Goal: Information Seeking & Learning: Learn about a topic

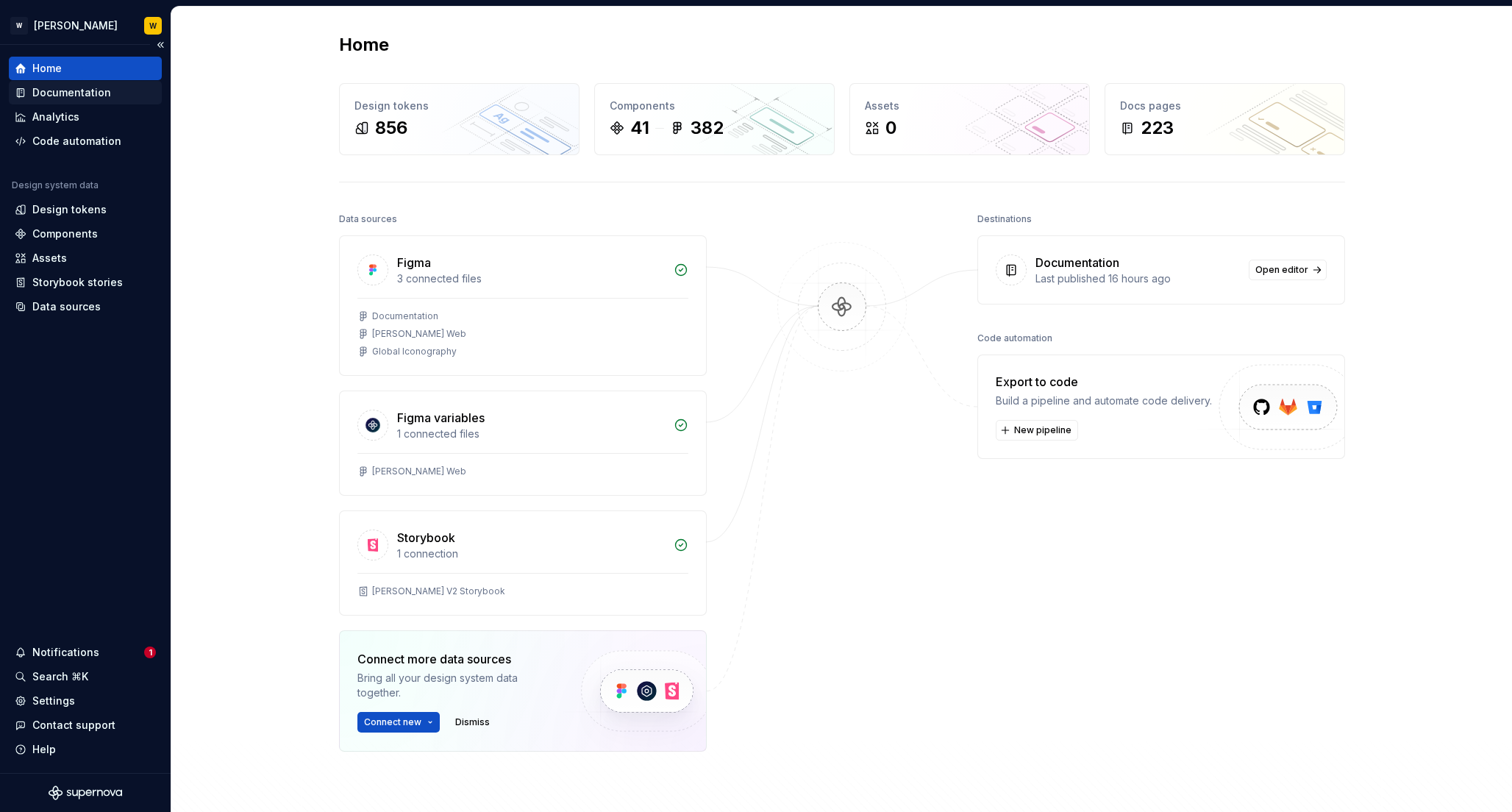
click at [83, 94] on div "Documentation" at bounding box center [72, 93] width 78 height 15
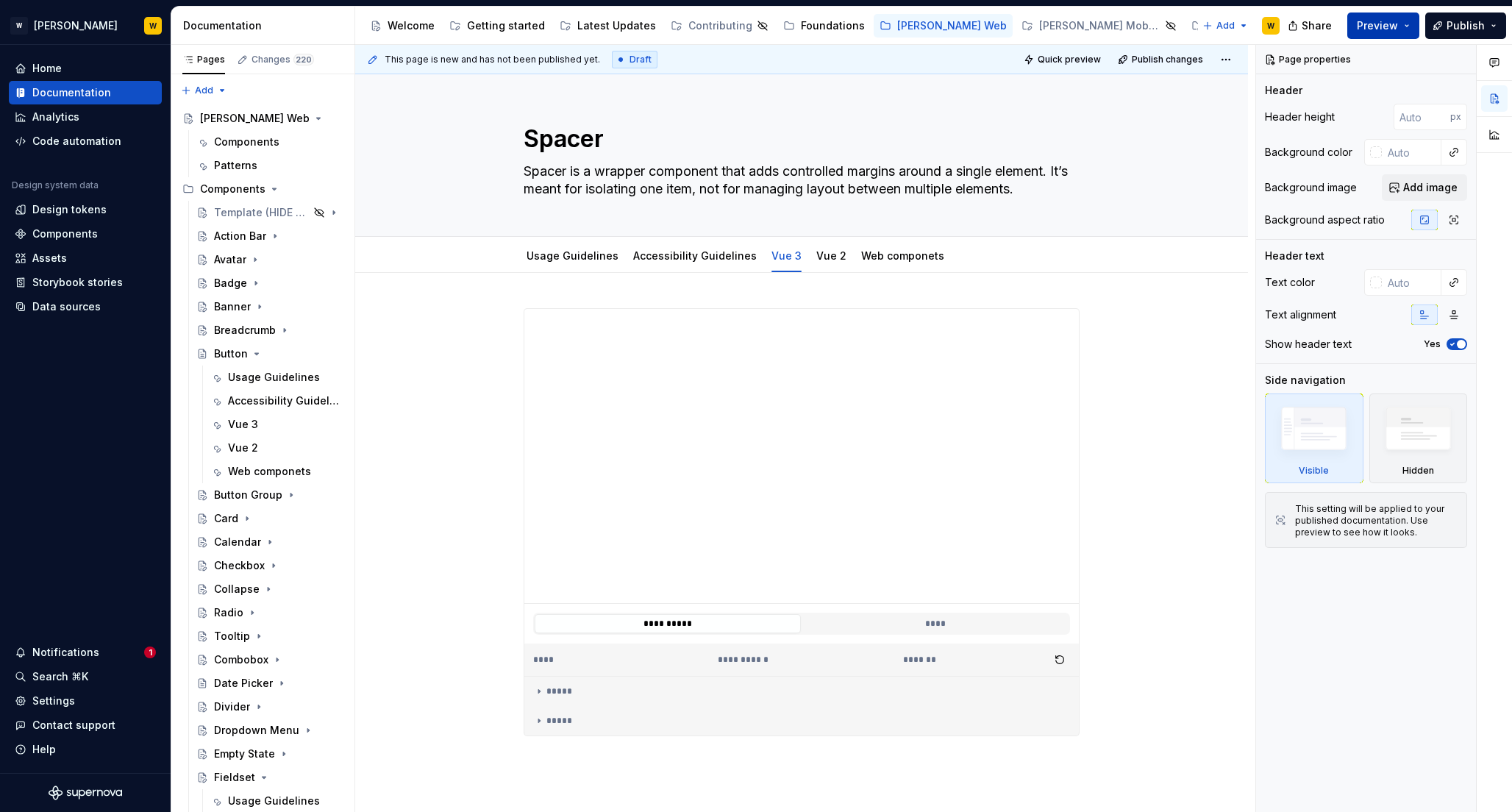
click at [1389, 26] on span "Preview" at bounding box center [1377, 26] width 41 height 15
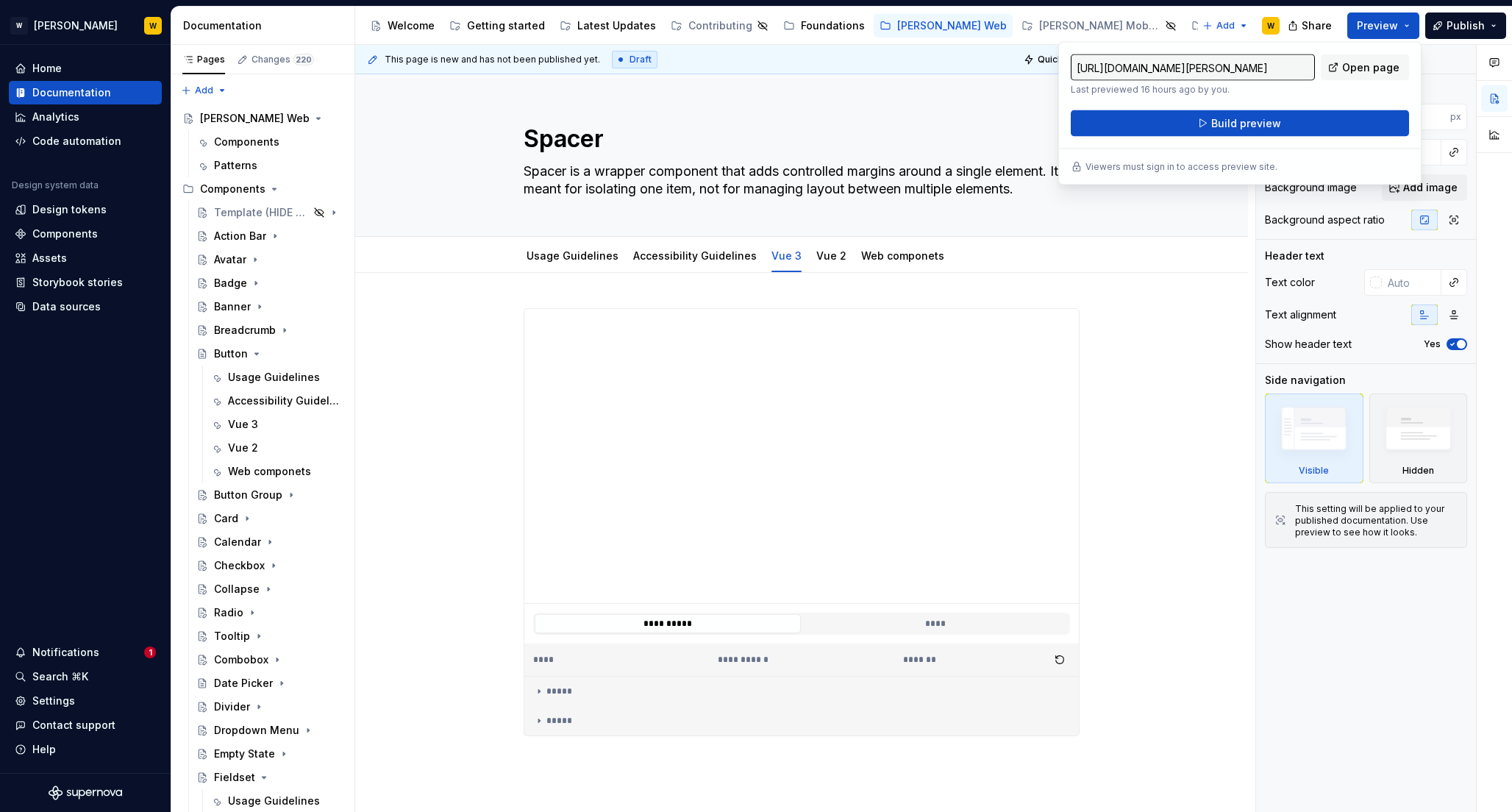
click at [1139, 74] on input "[URL][DOMAIN_NAME][PERSON_NAME]" at bounding box center [1192, 68] width 244 height 26
drag, startPoint x: 1280, startPoint y: 68, endPoint x: 1226, endPoint y: 72, distance: 54.1
click at [1226, 72] on input "[URL][DOMAIN_NAME][PERSON_NAME]" at bounding box center [1192, 68] width 244 height 26
click at [1155, 72] on input "[URL][DOMAIN_NAME][PERSON_NAME]" at bounding box center [1192, 68] width 244 height 26
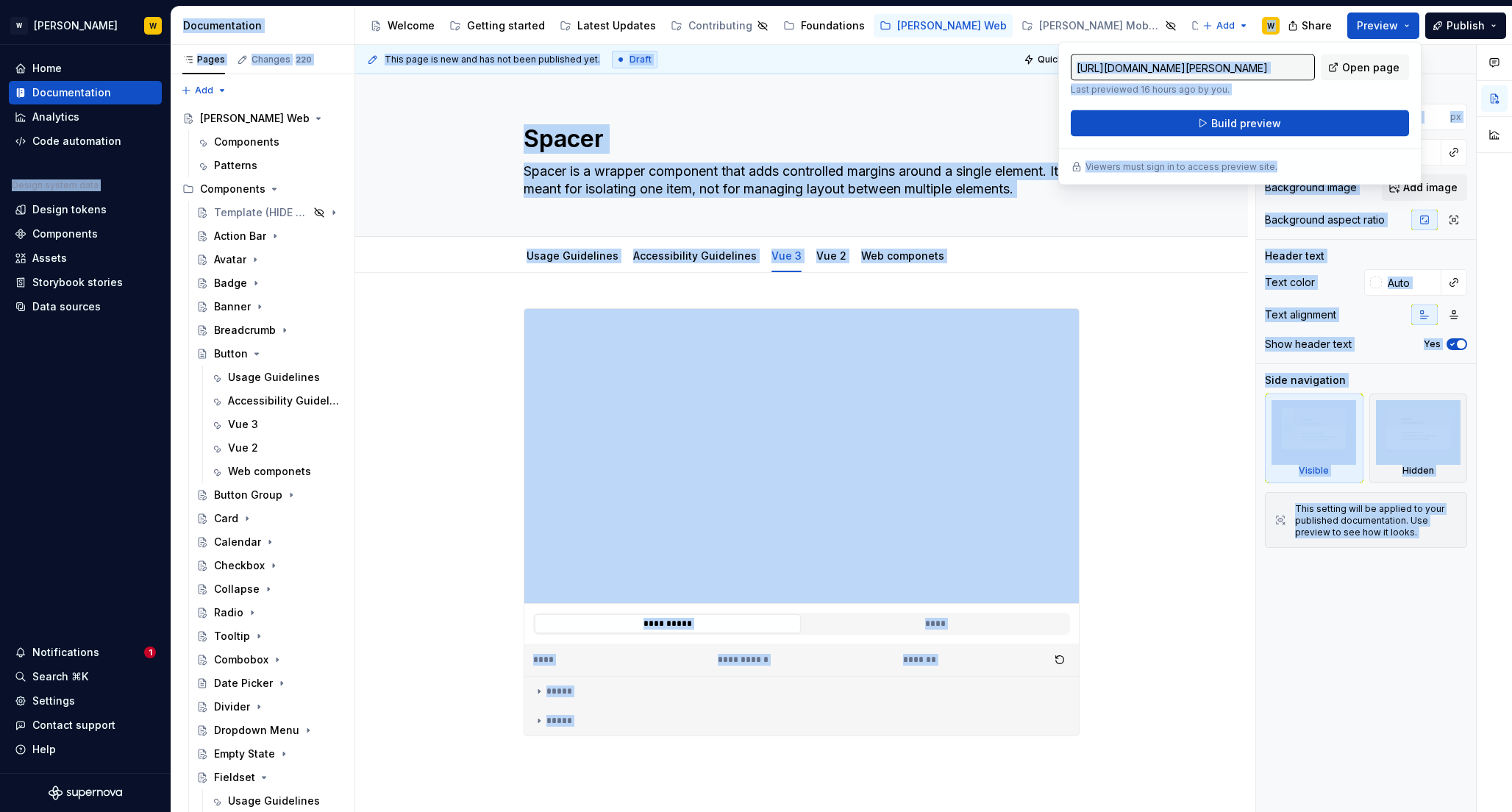
scroll to position [0, 356]
click at [1155, 72] on input "[URL][DOMAIN_NAME][PERSON_NAME]" at bounding box center [1192, 68] width 244 height 26
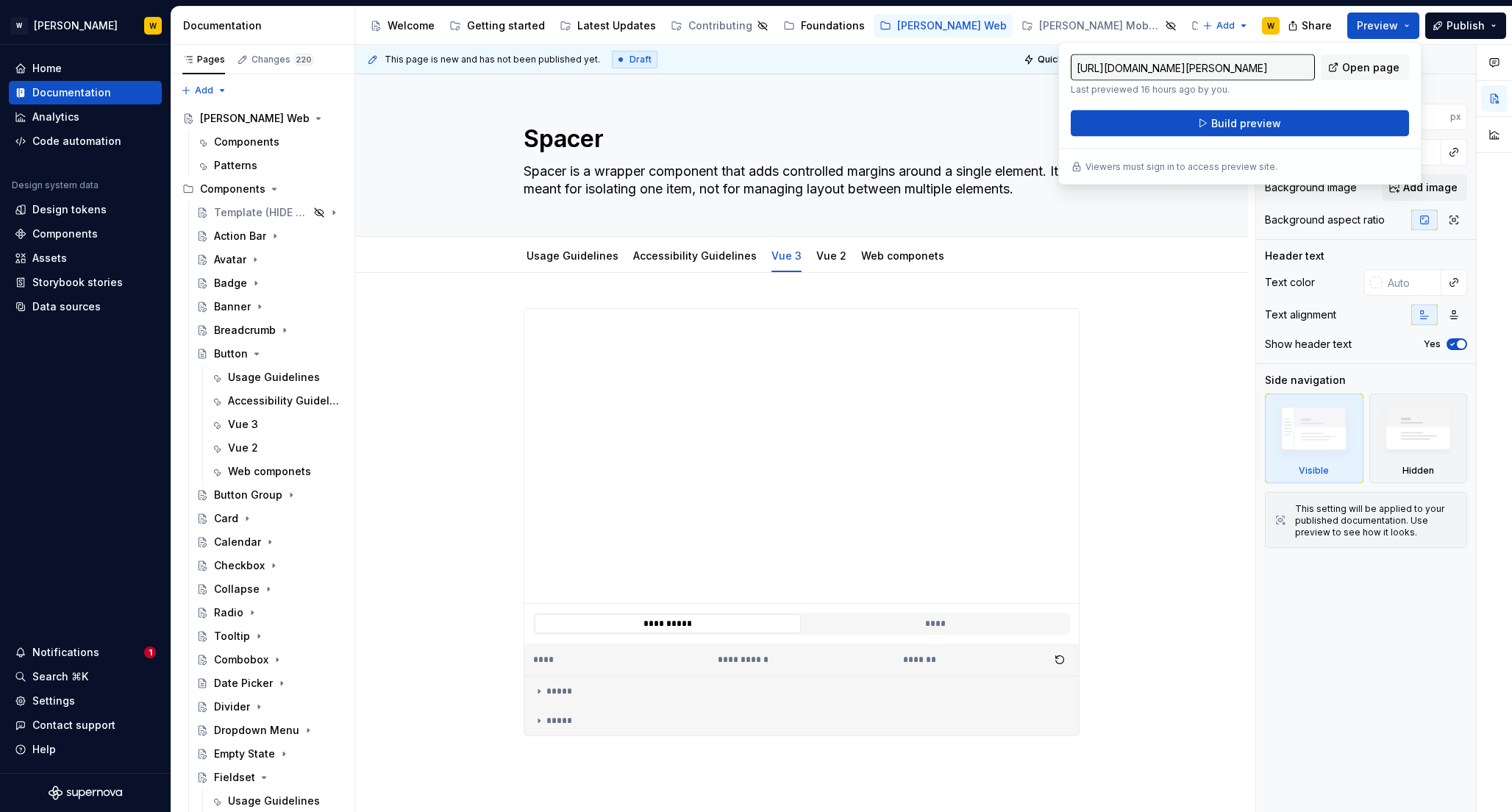
click at [1155, 72] on input "[URL][DOMAIN_NAME][PERSON_NAME]" at bounding box center [1192, 68] width 244 height 26
click at [410, 23] on div "Welcome" at bounding box center [411, 26] width 47 height 15
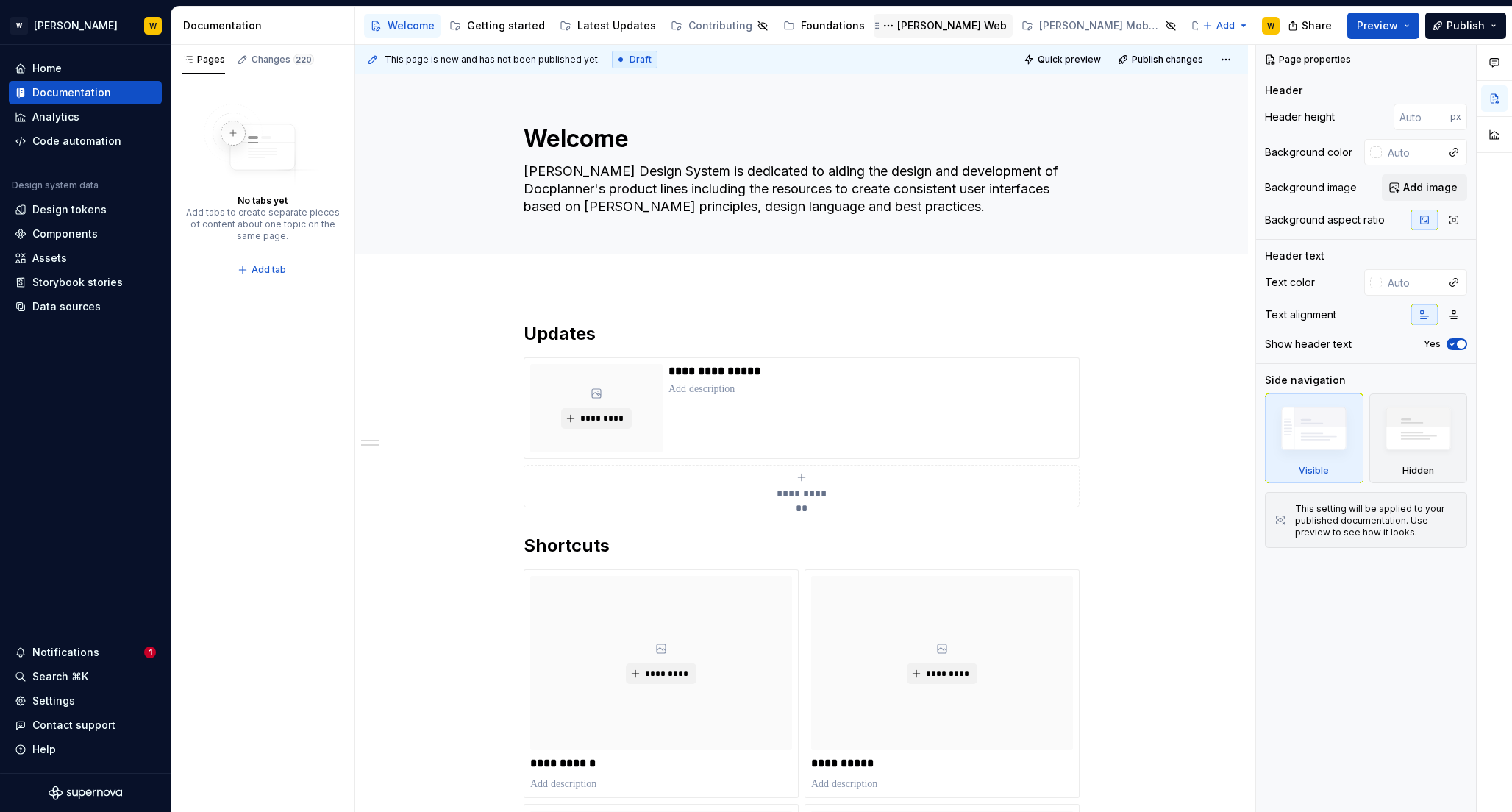
click at [907, 25] on div "[PERSON_NAME] Web" at bounding box center [951, 26] width 109 height 15
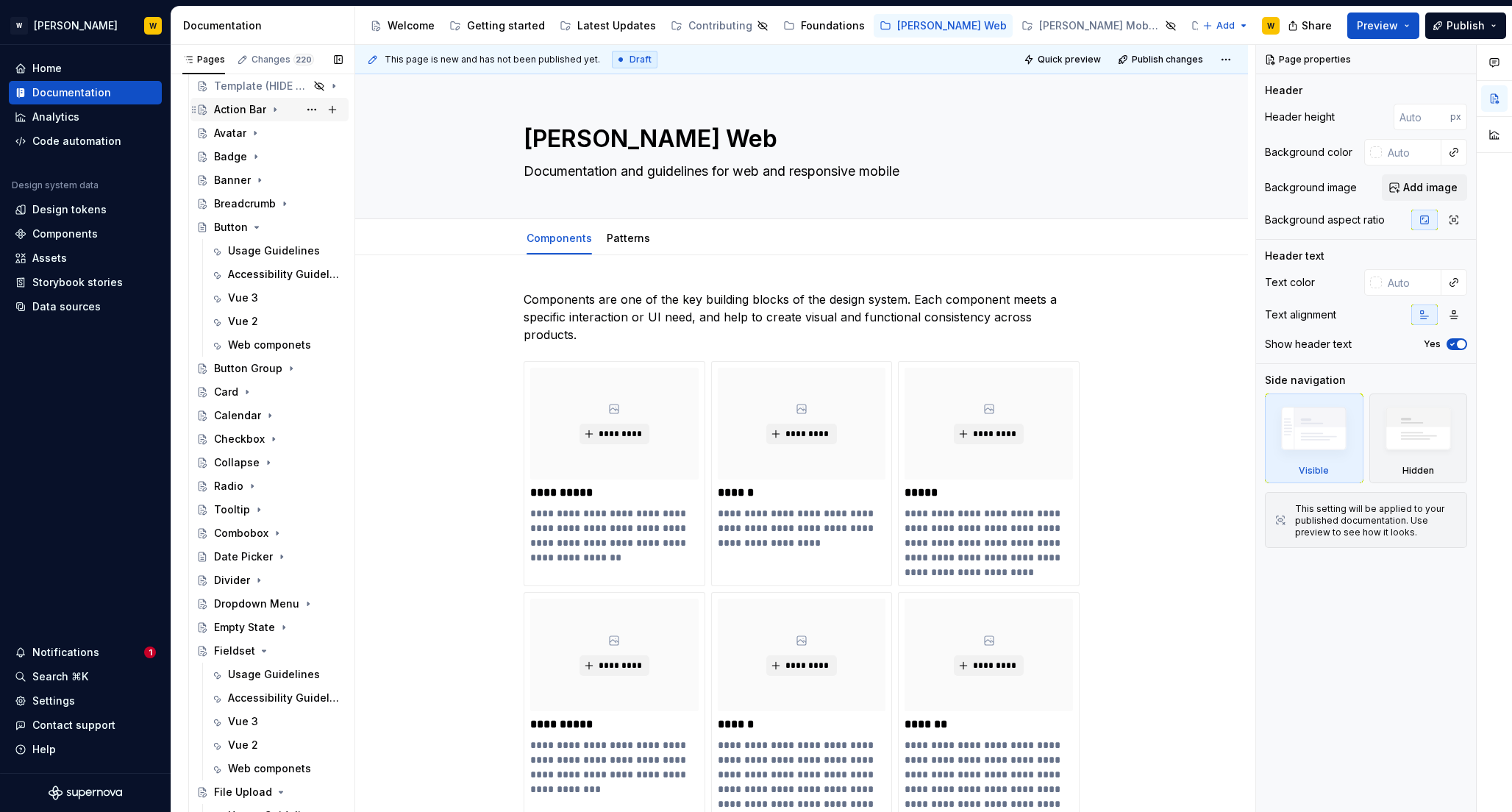
scroll to position [133, 0]
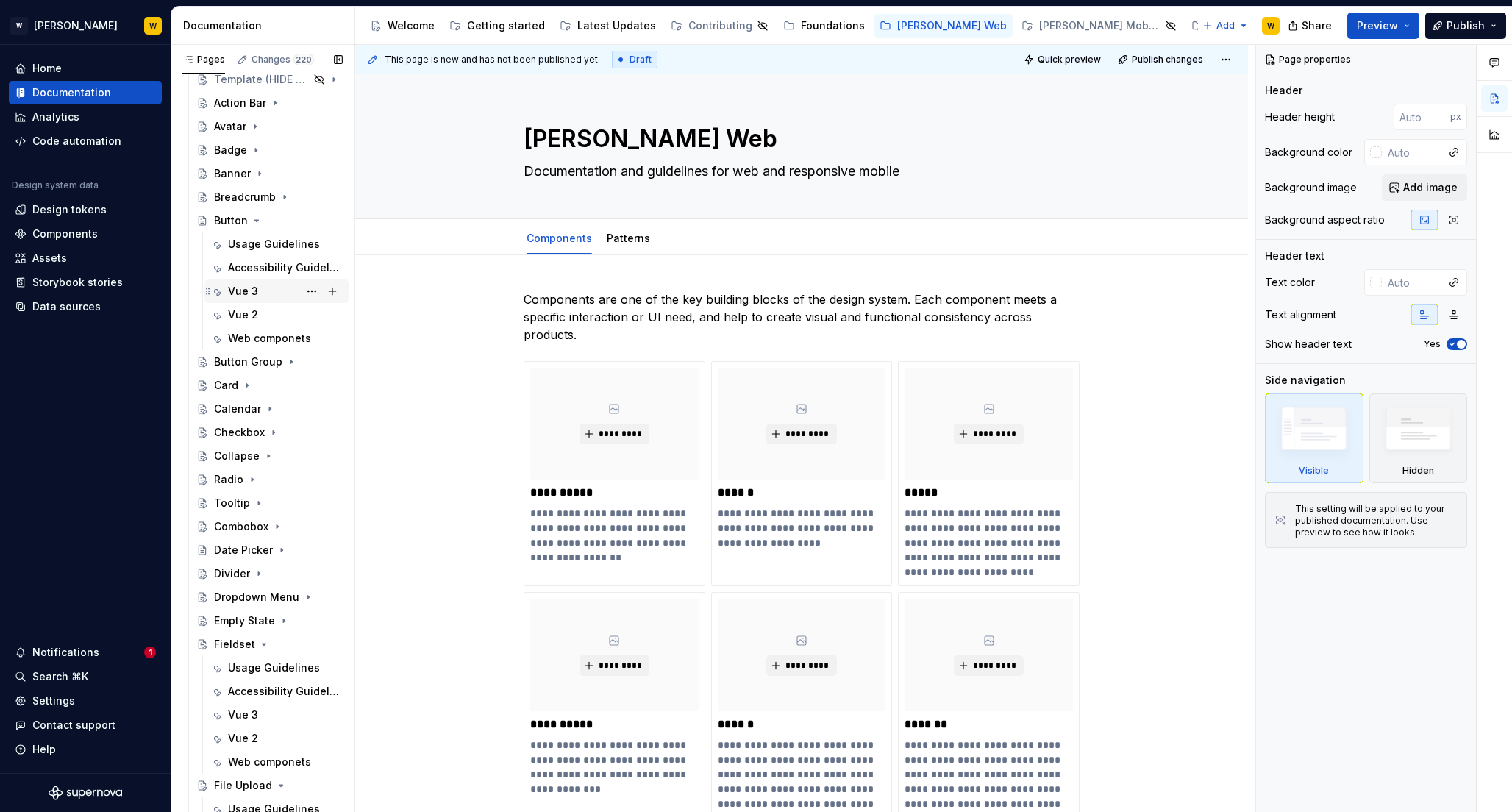
click at [246, 289] on div "Vue 3" at bounding box center [242, 291] width 30 height 15
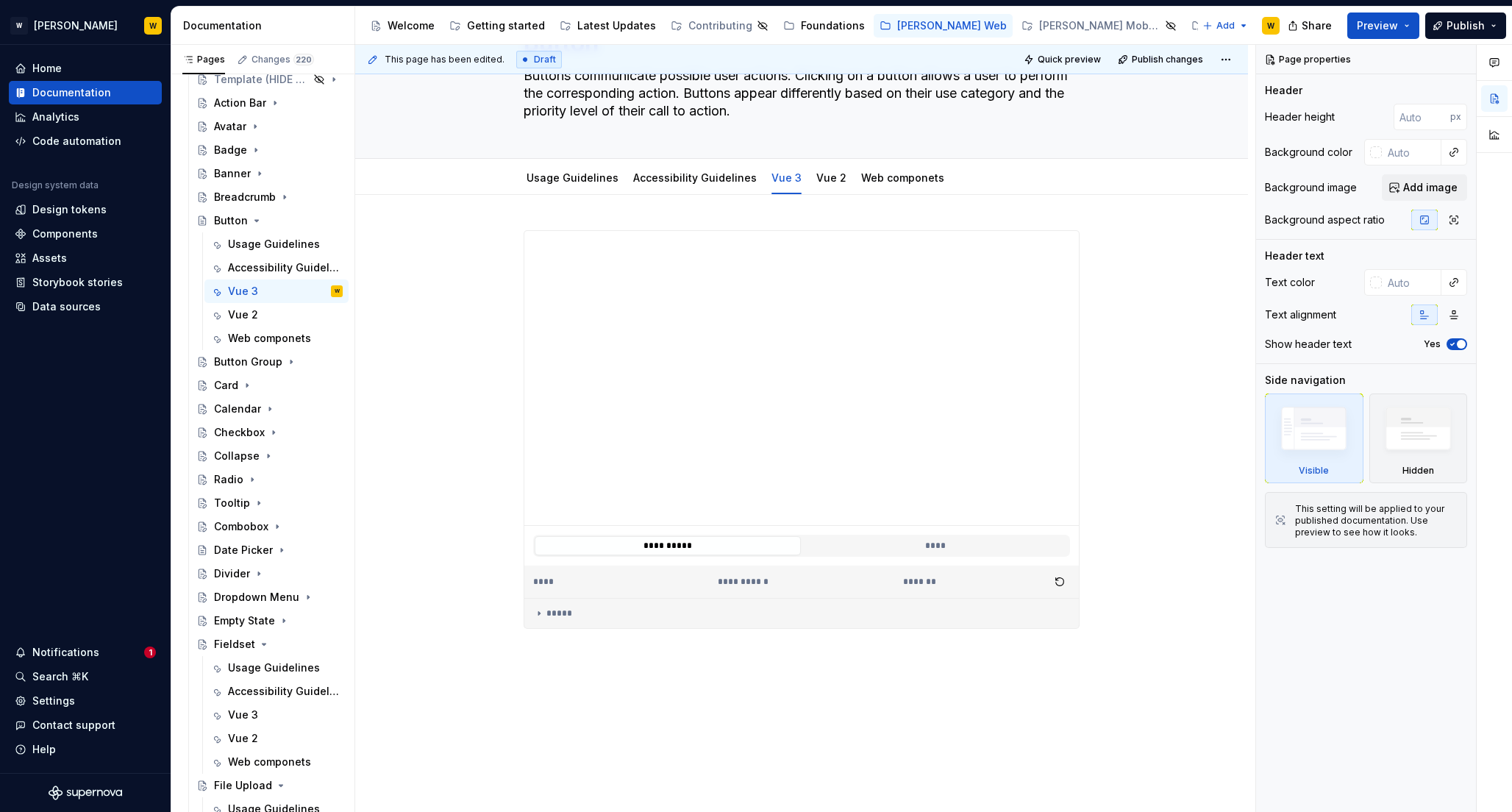
scroll to position [105, 0]
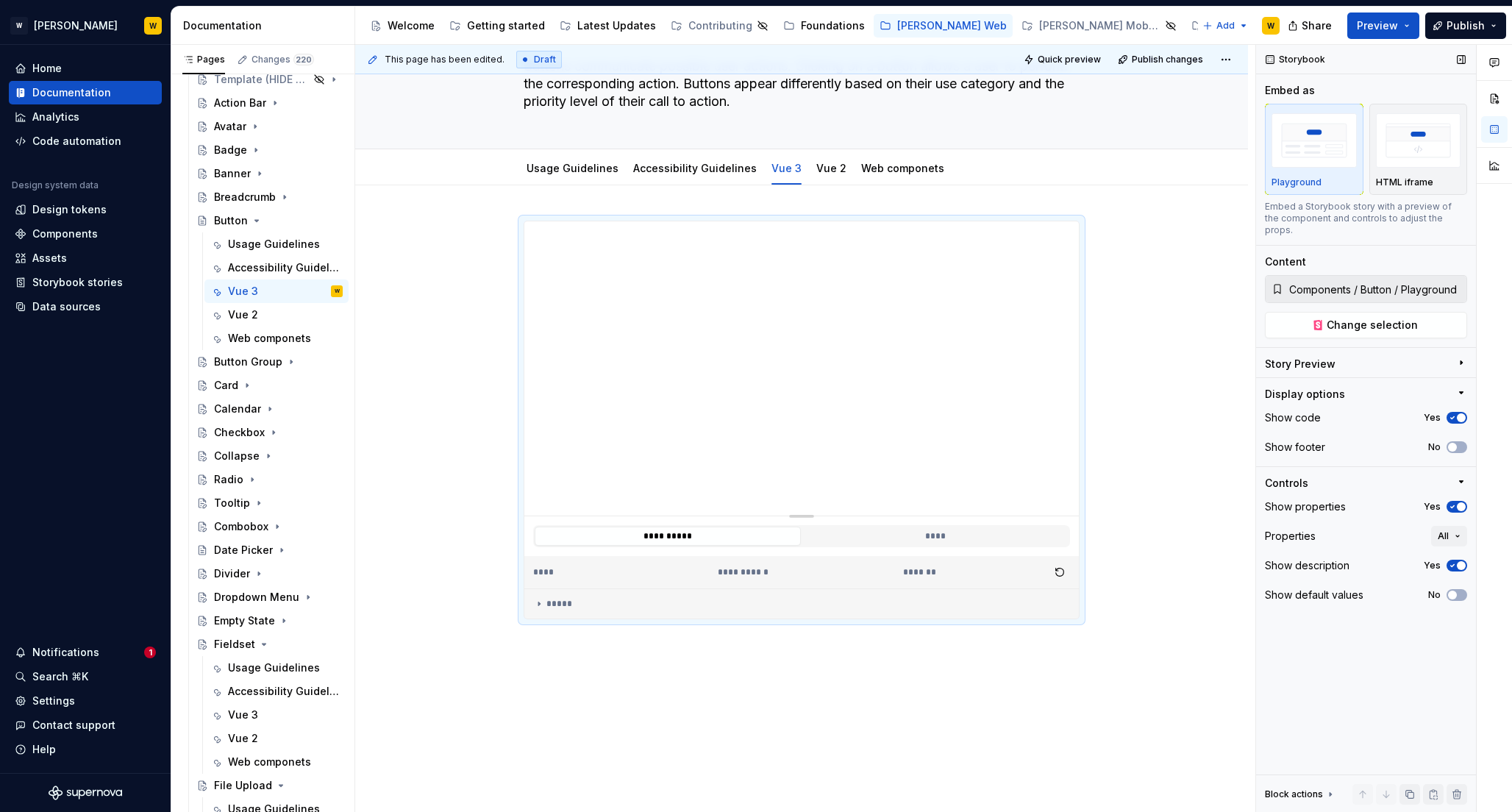
click at [1460, 357] on icon "button" at bounding box center [1461, 362] width 11 height 11
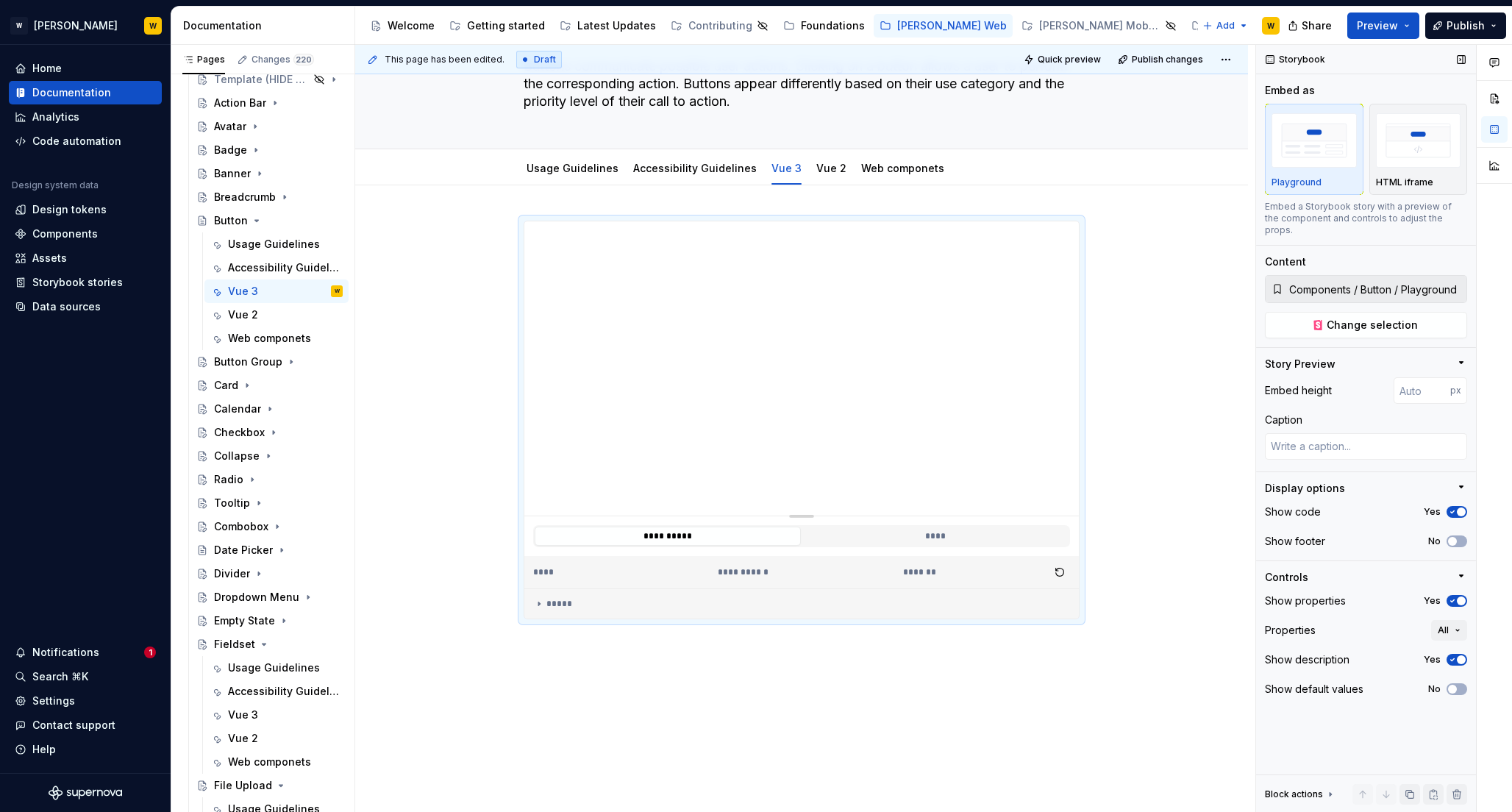
click at [1460, 357] on icon "button" at bounding box center [1461, 362] width 11 height 11
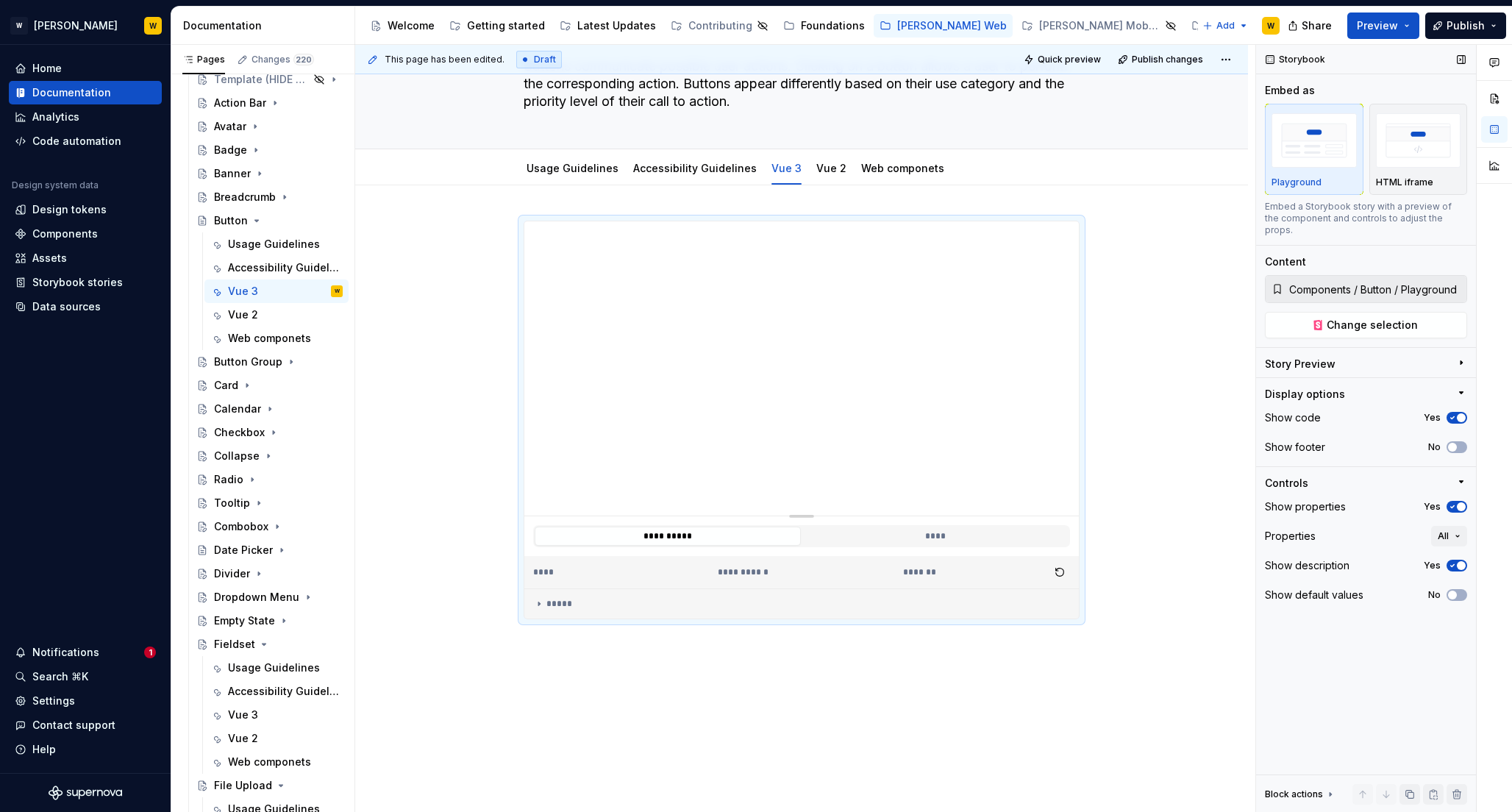
click at [1362, 387] on div "Display options" at bounding box center [1359, 394] width 190 height 15
click at [1362, 387] on div "Display options" at bounding box center [1359, 397] width 190 height 20
click at [1457, 442] on icon "button" at bounding box center [1452, 446] width 11 height 9
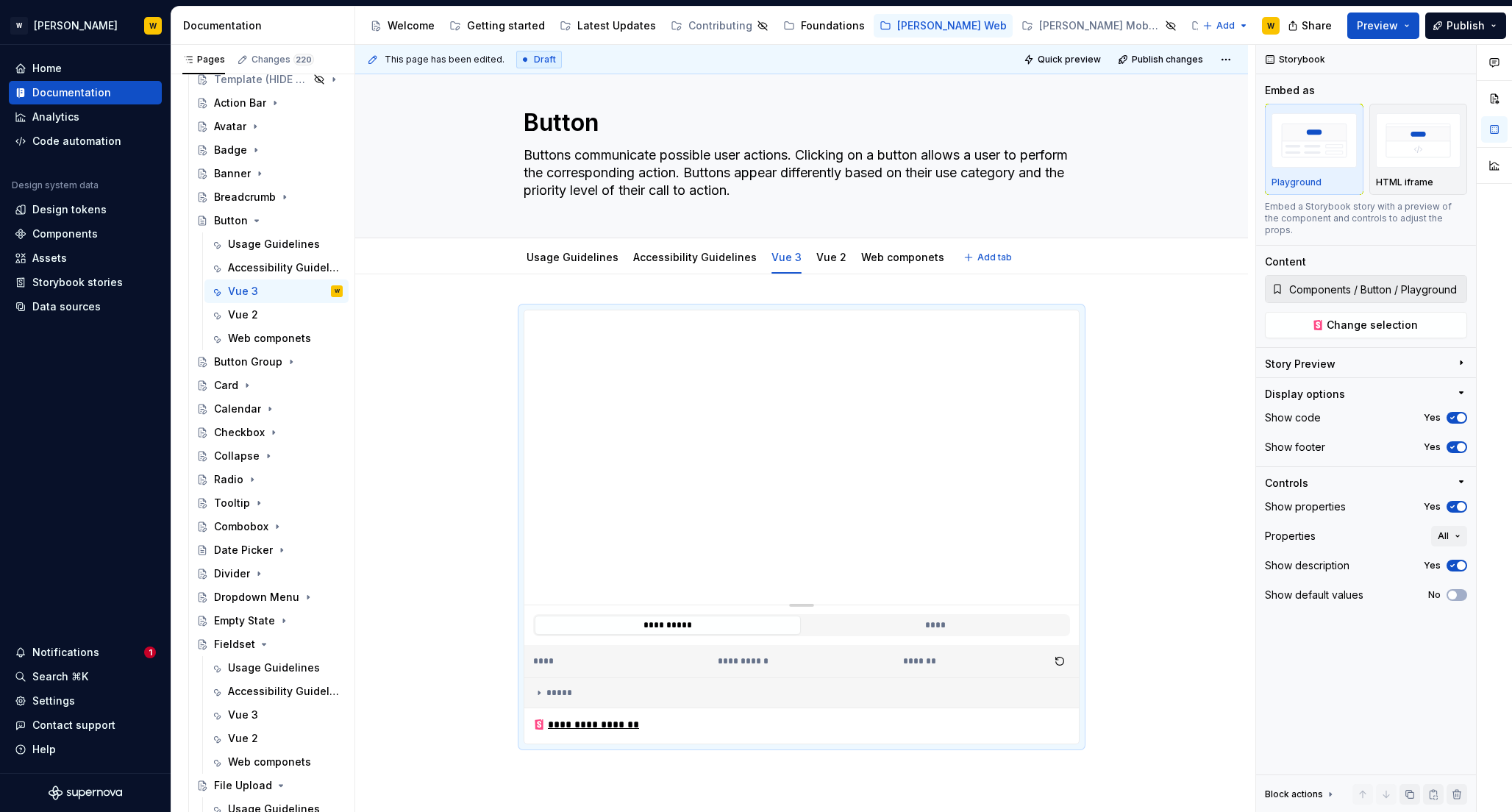
scroll to position [0, 0]
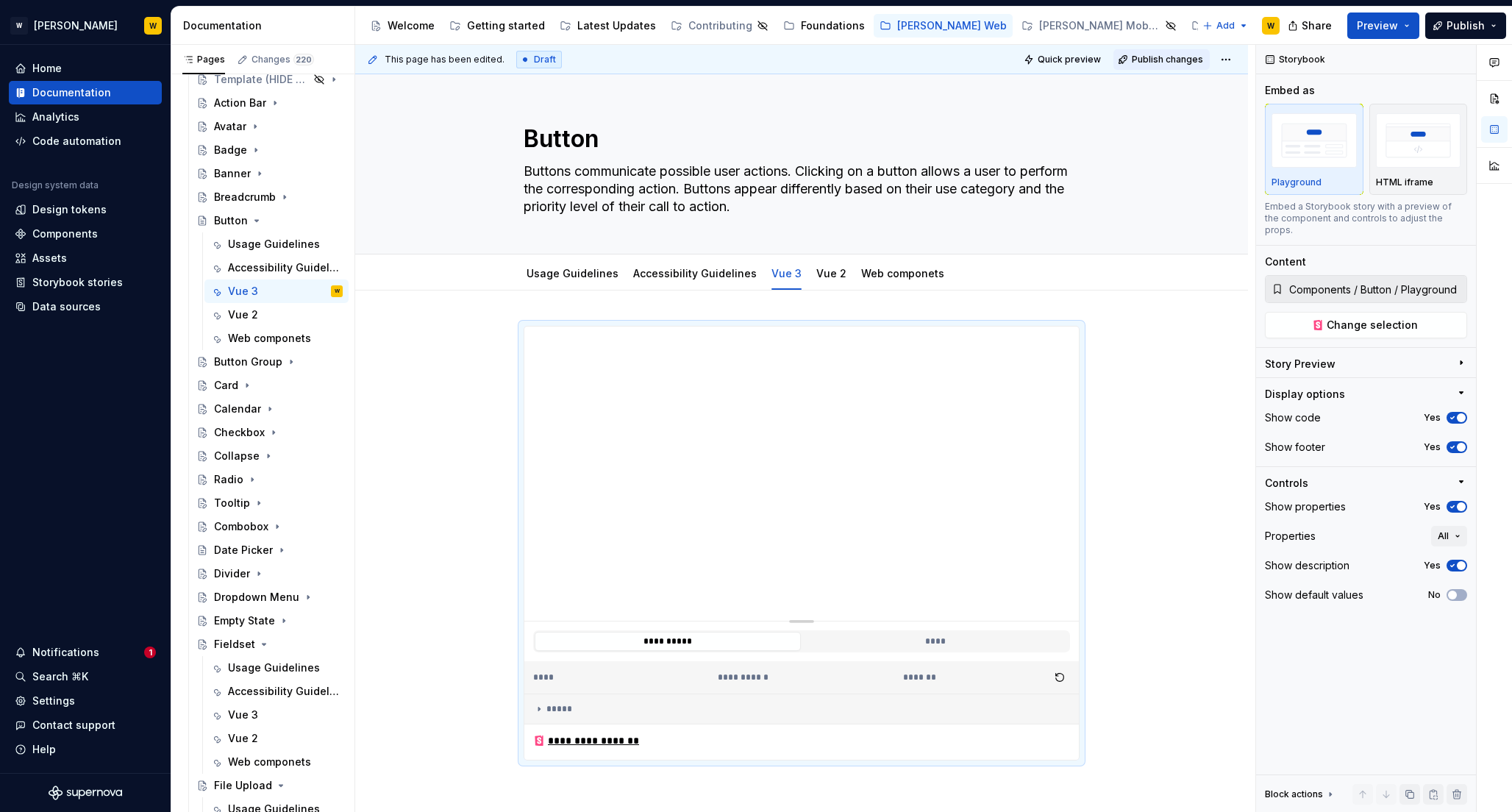
click at [1166, 60] on span "Publish changes" at bounding box center [1167, 60] width 71 height 11
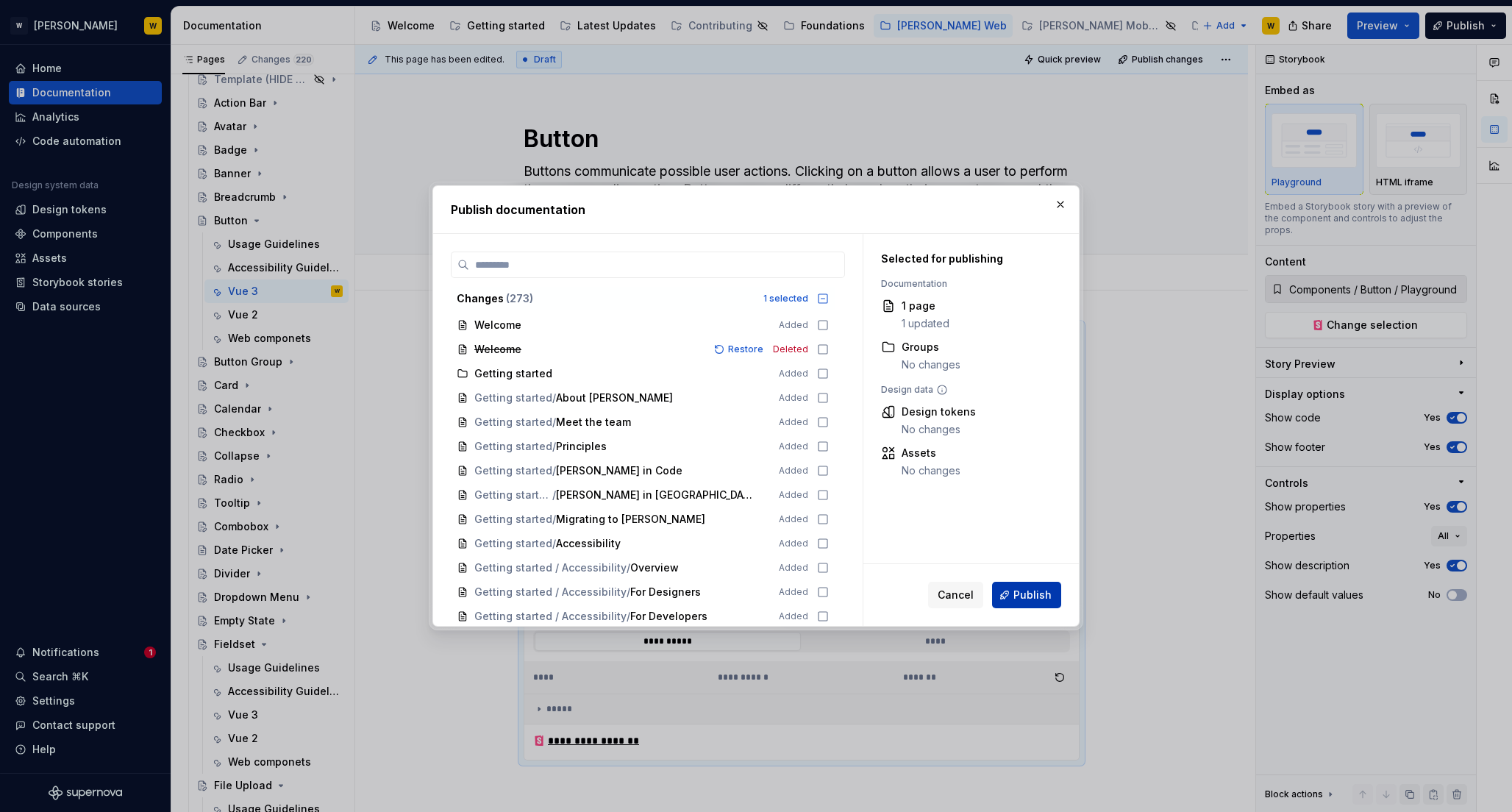
click at [1022, 595] on span "Publish" at bounding box center [1032, 595] width 38 height 15
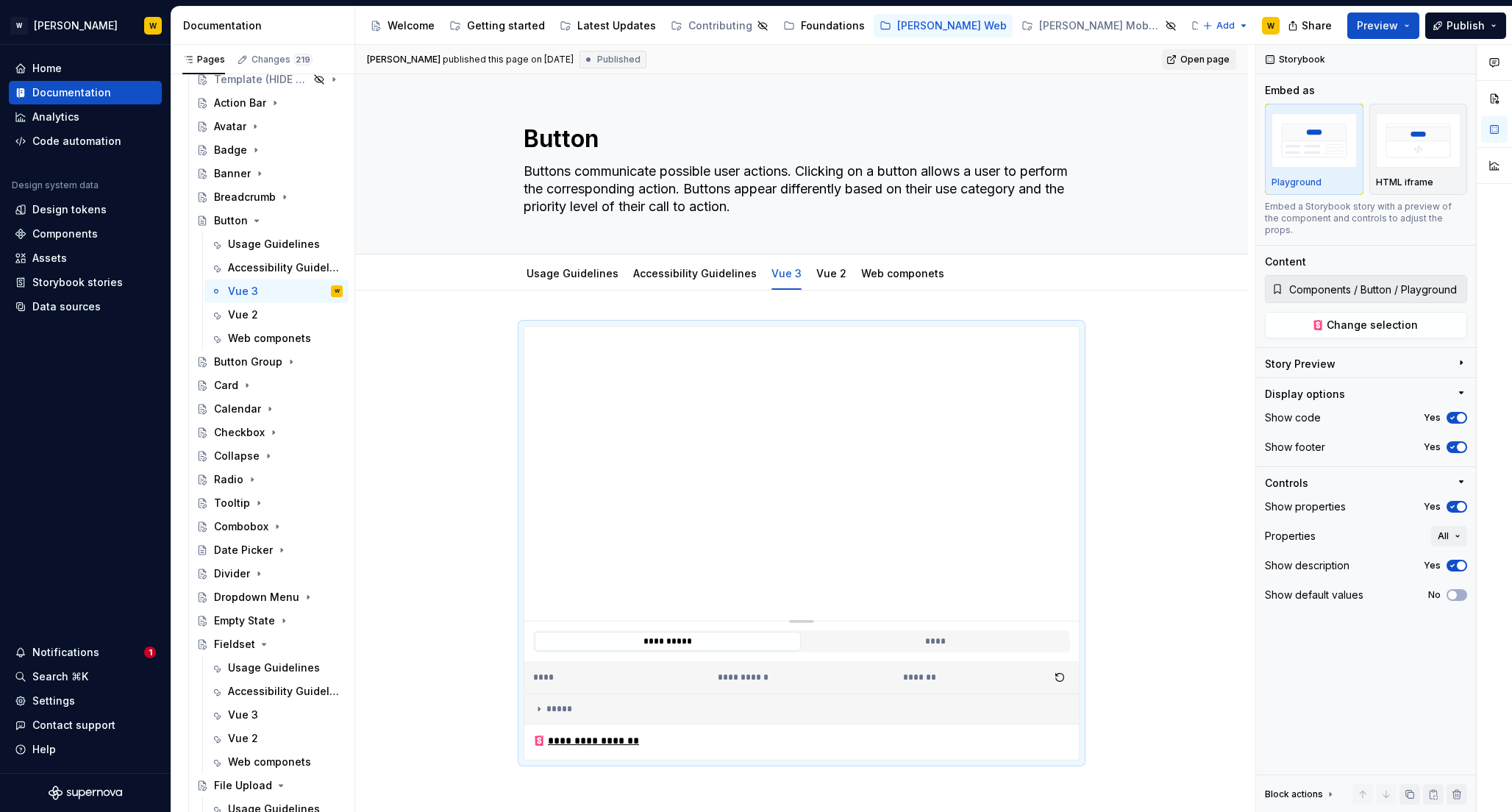
click at [1197, 57] on span "Open page" at bounding box center [1204, 60] width 49 height 11
type textarea "*"
click at [55, 748] on div "Help" at bounding box center [85, 749] width 141 height 15
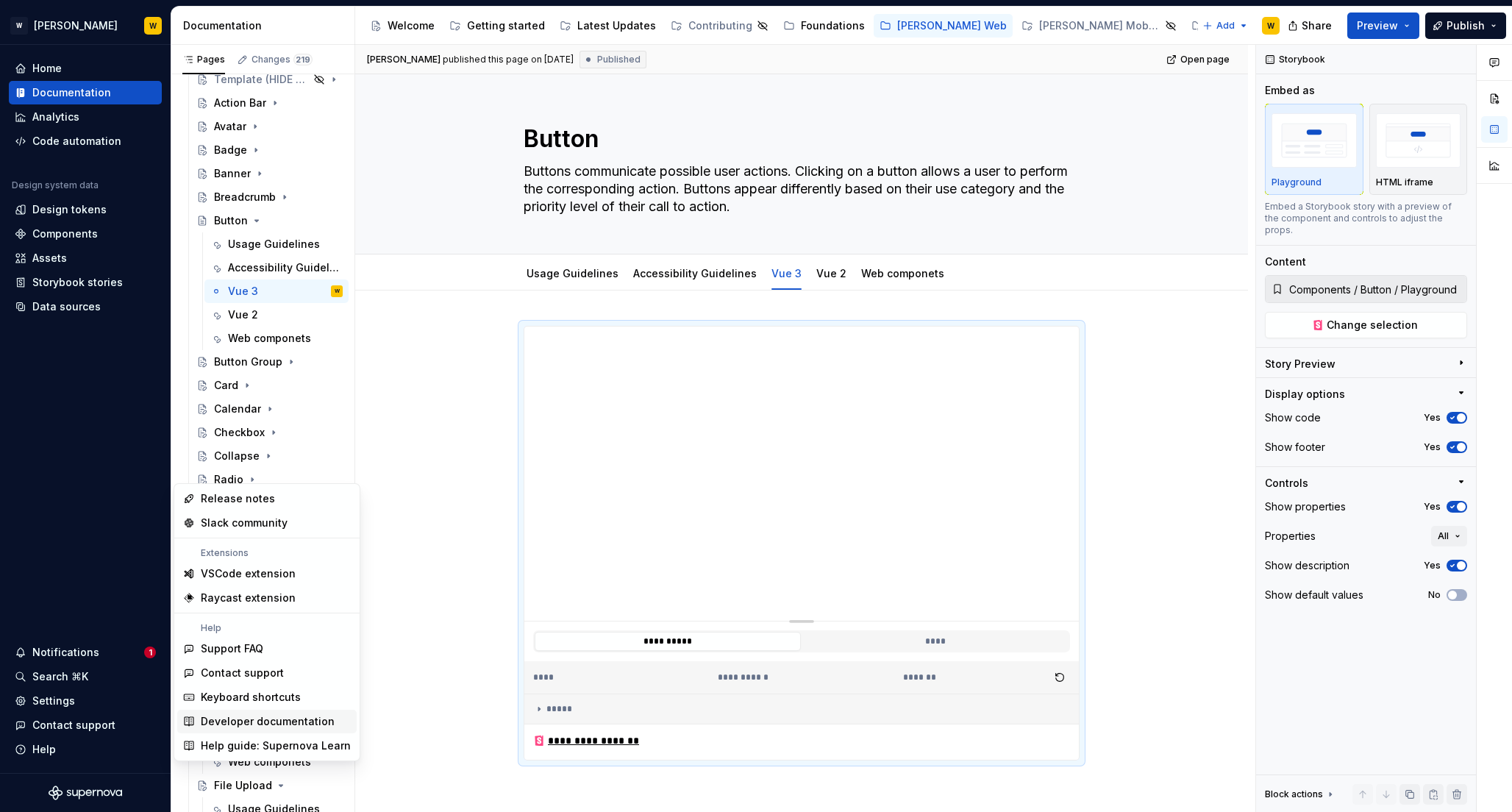
click at [242, 722] on div "Developer documentation" at bounding box center [268, 721] width 134 height 15
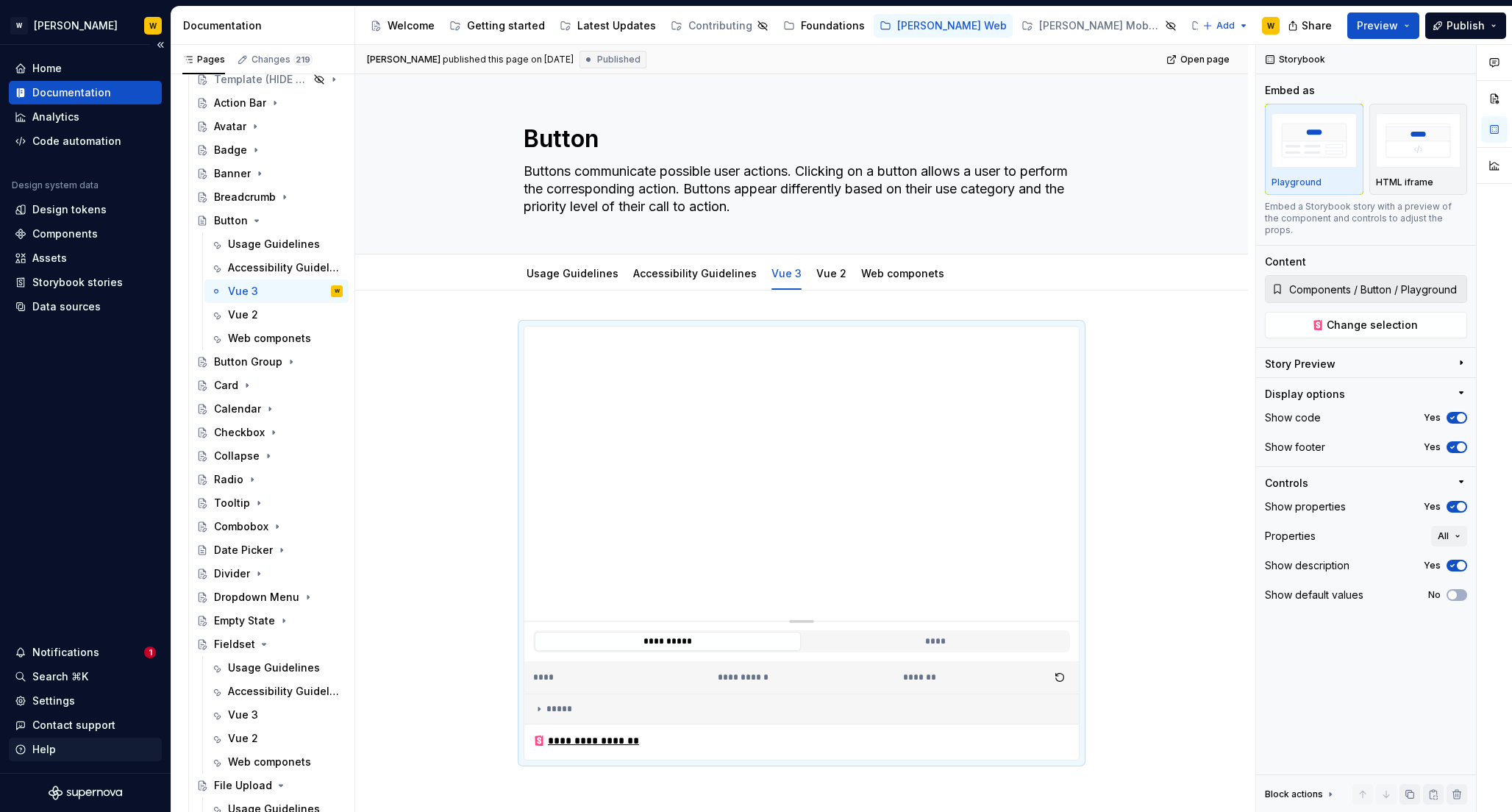
click at [51, 747] on div "Help" at bounding box center [44, 749] width 24 height 15
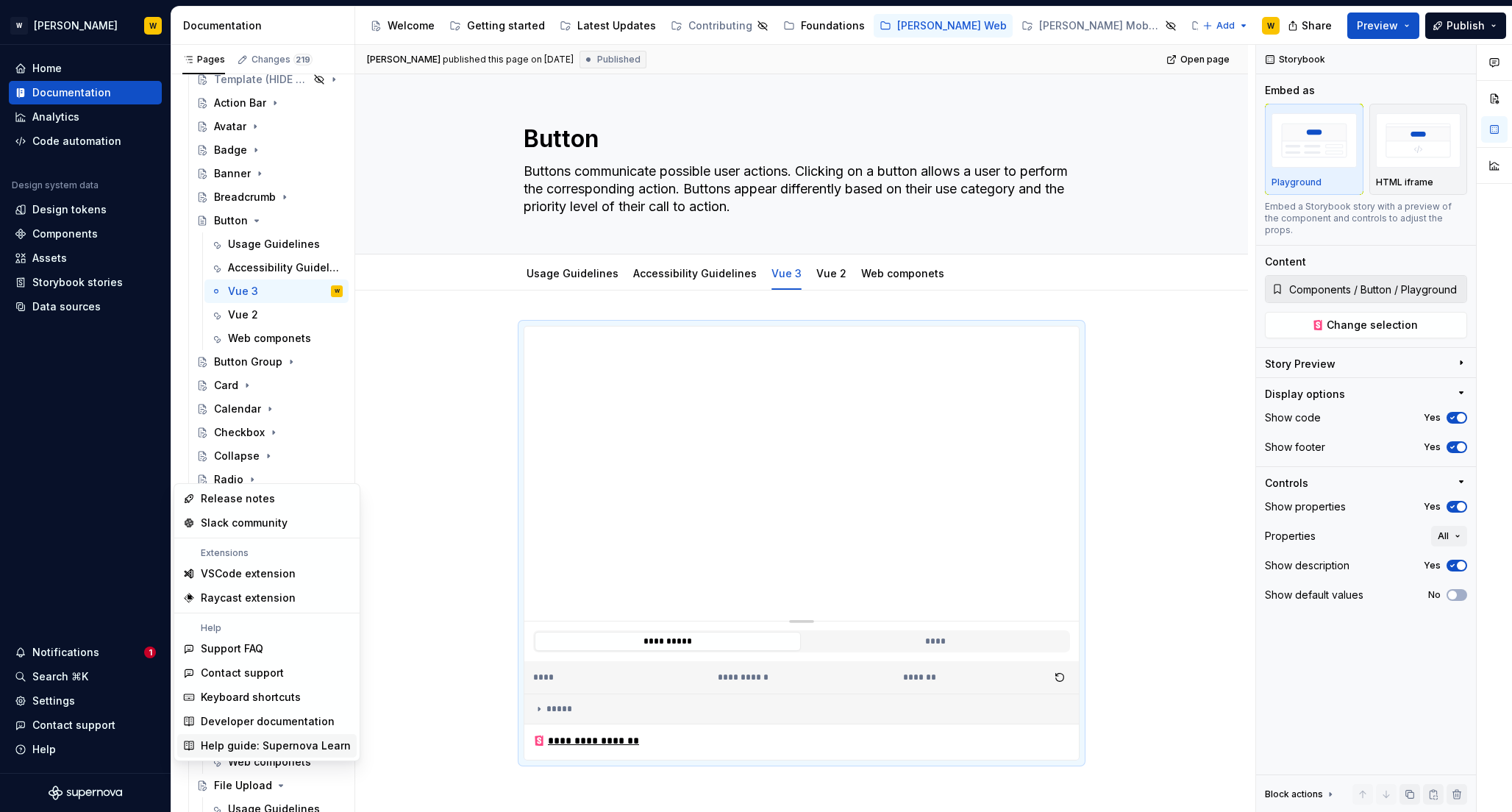
click at [245, 748] on div "Help guide: Supernova Learn" at bounding box center [276, 746] width 150 height 15
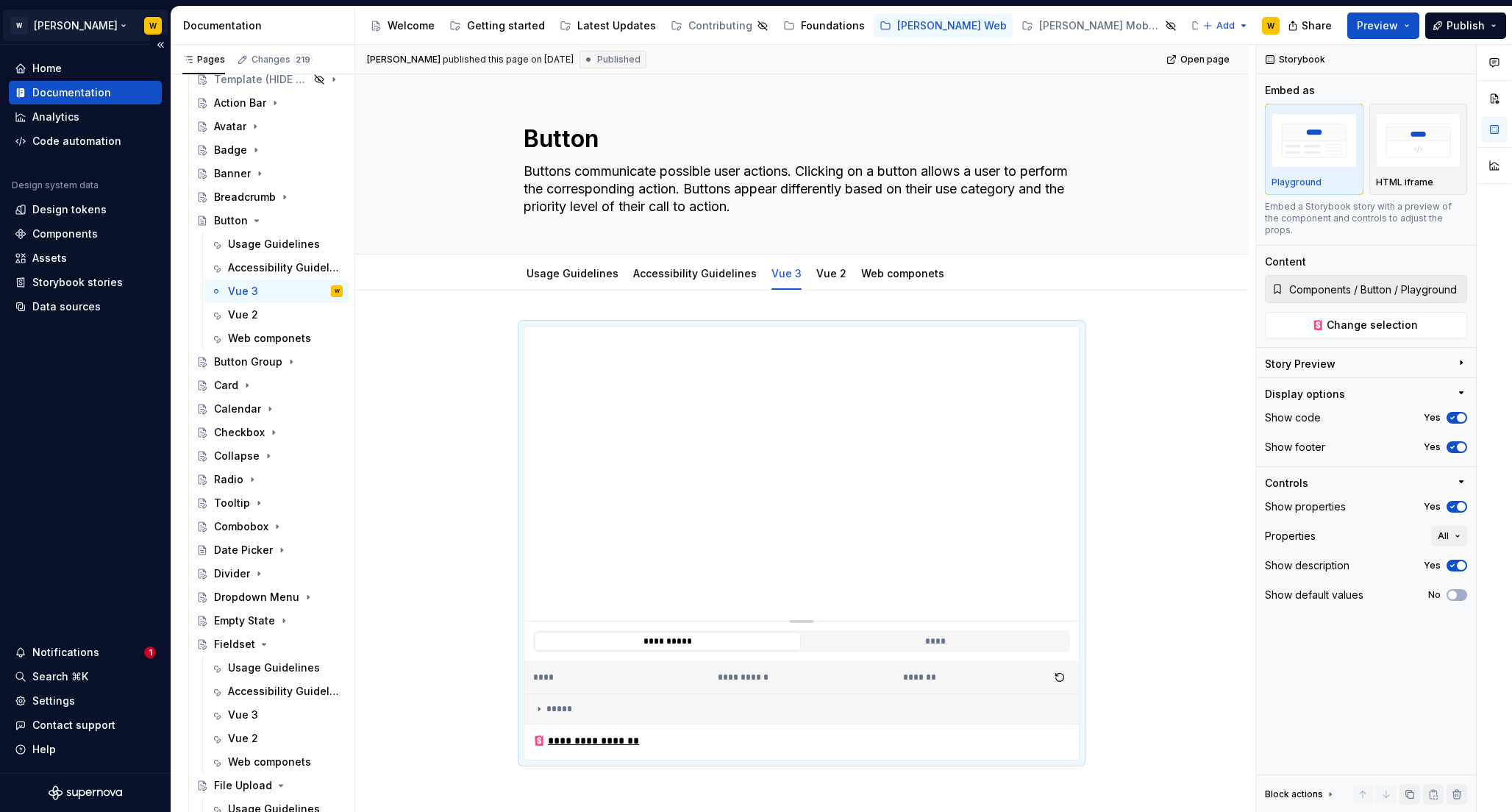
click at [63, 24] on html "[PERSON_NAME] W Home Documentation Analytics Code automation Design system data…" at bounding box center [756, 406] width 1512 height 812
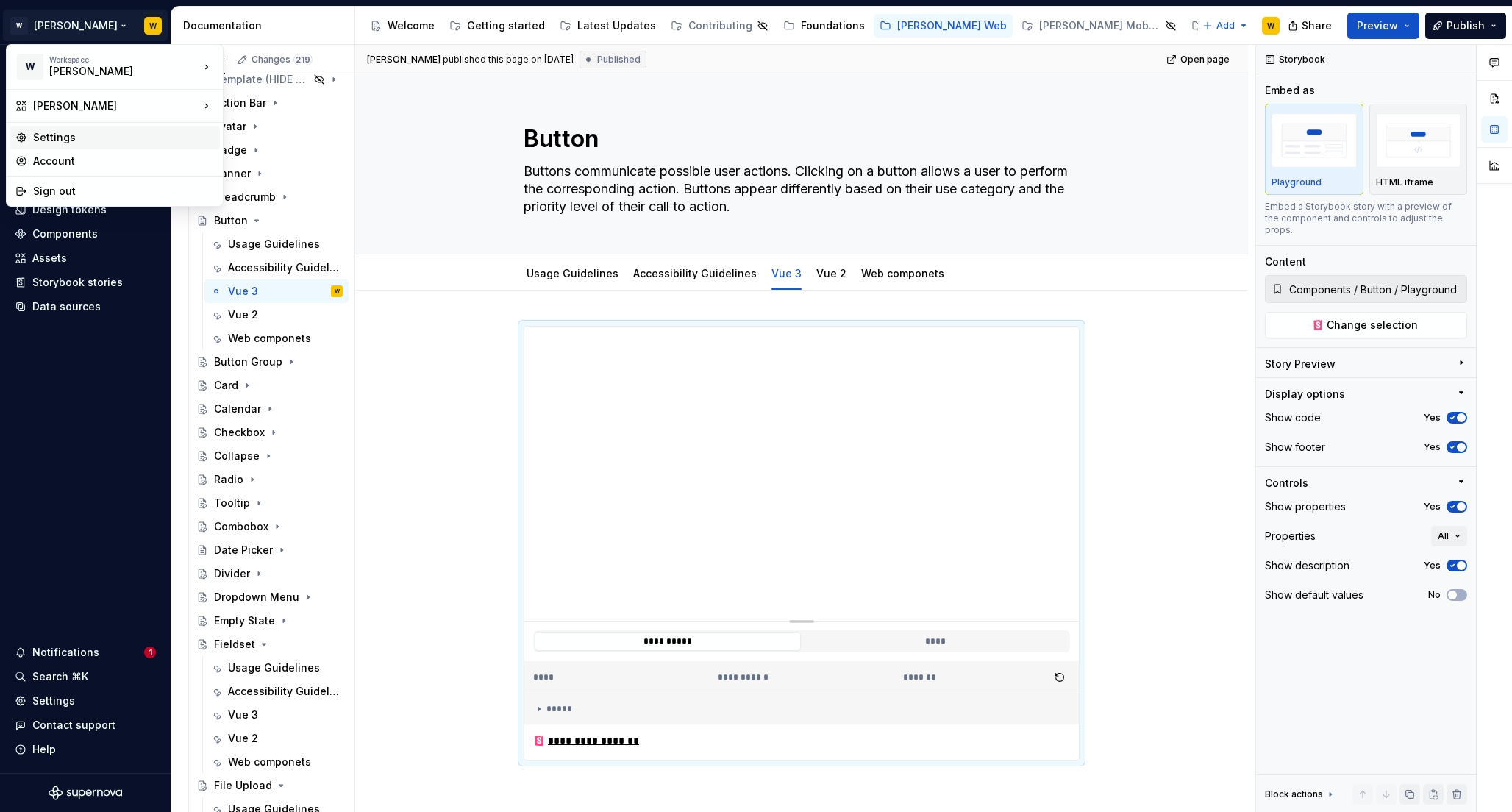
click at [69, 136] on div "Settings" at bounding box center [124, 137] width 181 height 15
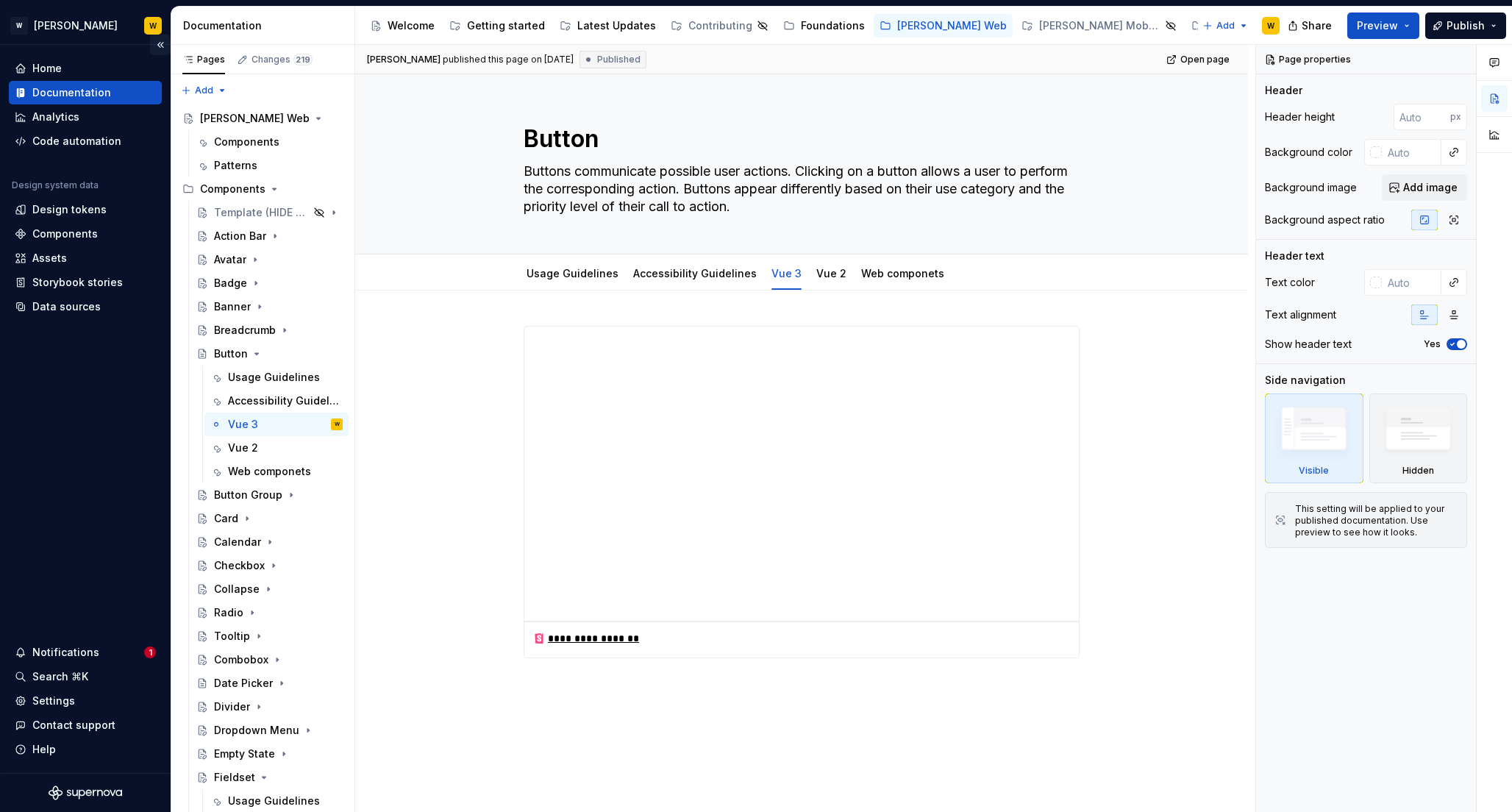
click at [161, 39] on button "Collapse sidebar" at bounding box center [160, 44] width 20 height 20
type textarea "*"
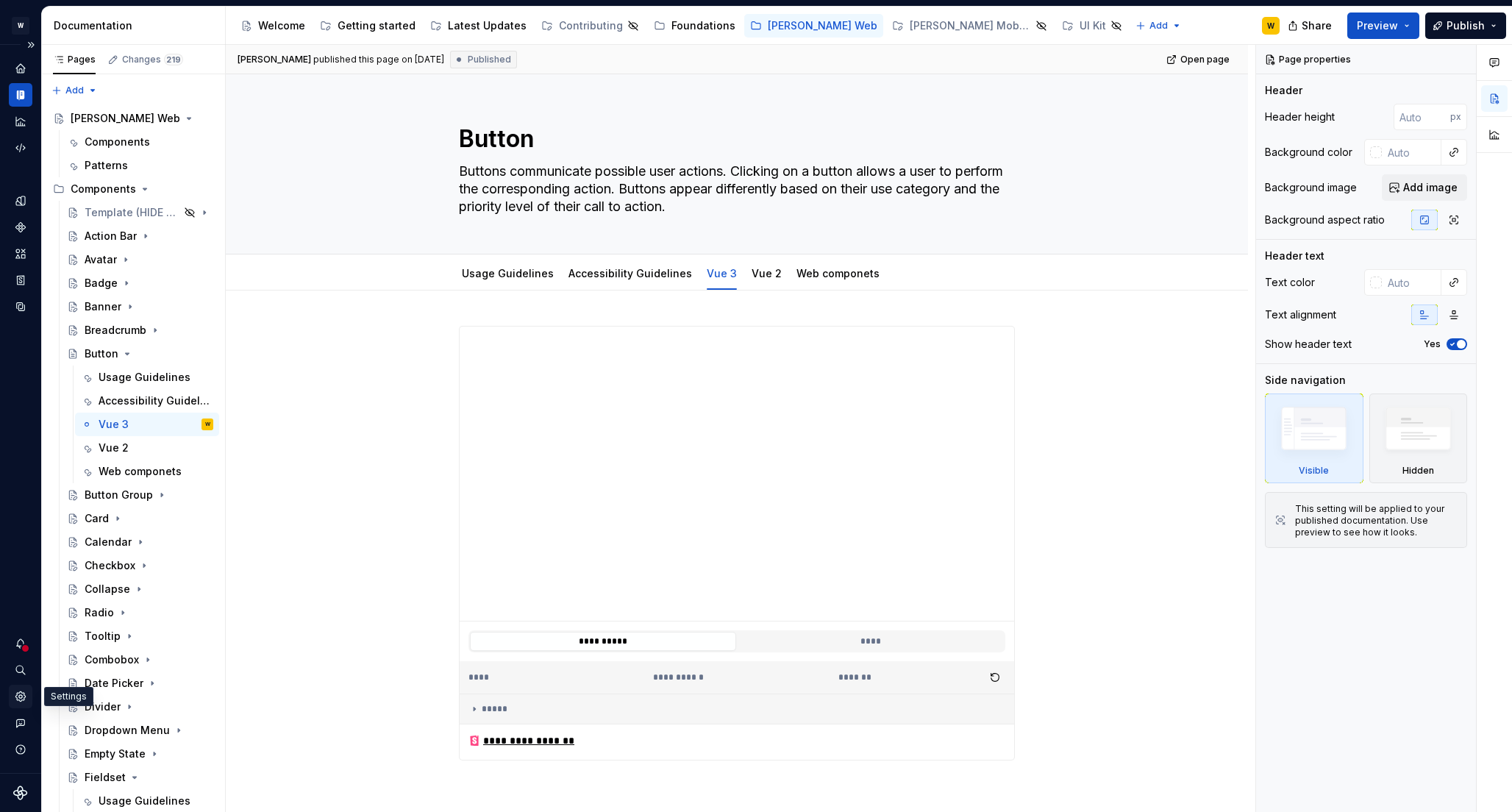
click at [22, 694] on icon "Settings" at bounding box center [20, 696] width 10 height 10
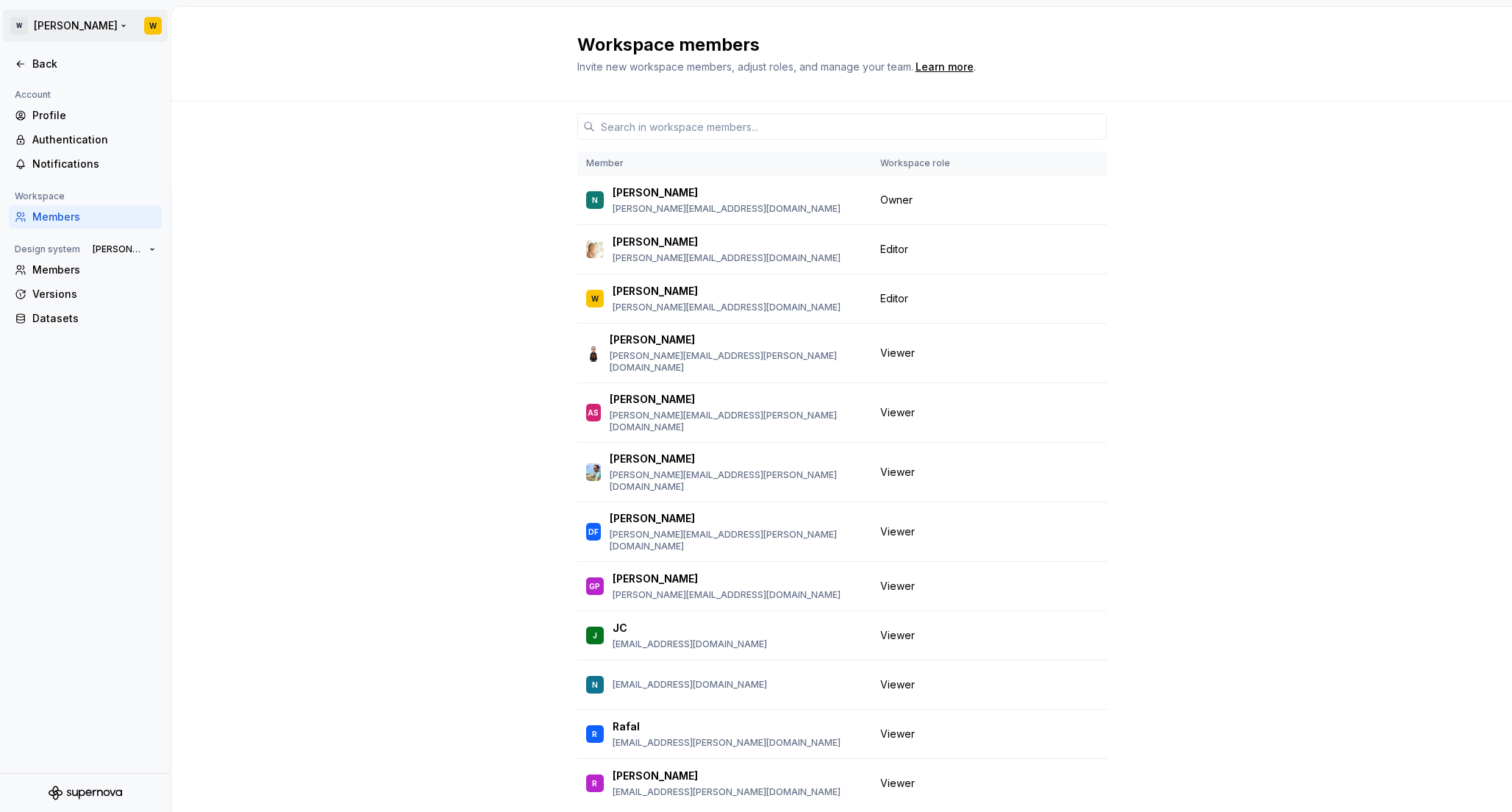
click at [56, 26] on html "[PERSON_NAME] W Back Account Profile Authentication Notifications Workspace Mem…" at bounding box center [756, 406] width 1512 height 812
click at [191, 69] on div "Workspace [PERSON_NAME]" at bounding box center [124, 67] width 150 height 24
click at [211, 24] on html "[PERSON_NAME] W Back Account Profile Authentication Notifications Workspace Mem…" at bounding box center [756, 406] width 1512 height 812
click at [365, 220] on div "Member Workspace role N [PERSON_NAME] [PERSON_NAME][EMAIL_ADDRESS][DOMAIN_NAME]…" at bounding box center [841, 481] width 1341 height 761
